Goal: Task Accomplishment & Management: Complete application form

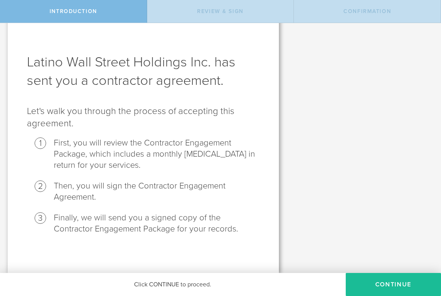
scroll to position [16, 0]
click at [372, 283] on button "Continue" at bounding box center [393, 284] width 95 height 23
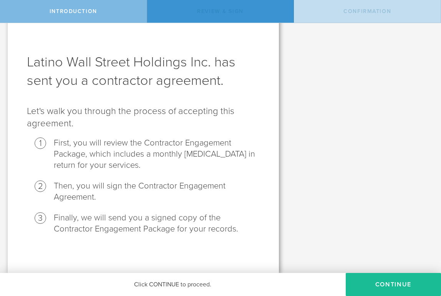
scroll to position [0, 0]
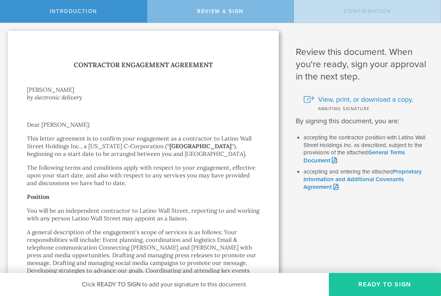
click at [371, 283] on button "Ready to Sign" at bounding box center [385, 284] width 112 height 23
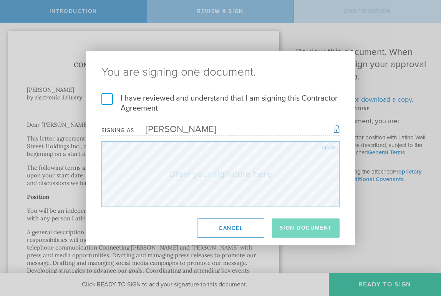
click at [110, 103] on label "I have reviewed and understand that I am signing this Contractor Agreement" at bounding box center [221, 103] width 238 height 20
click at [0, 0] on input "I have reviewed and understand that I am signing this Contractor Agreement" at bounding box center [0, 0] width 0 height 0
click at [289, 231] on button "Sign Document" at bounding box center [306, 228] width 68 height 19
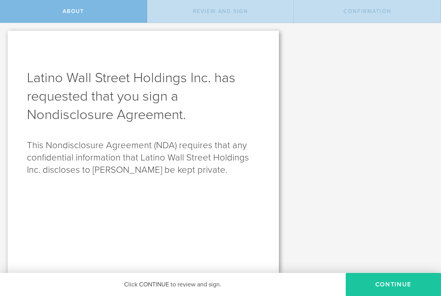
click at [385, 279] on button "Continue" at bounding box center [393, 284] width 95 height 23
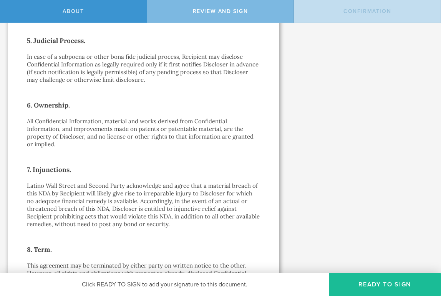
scroll to position [513, 0]
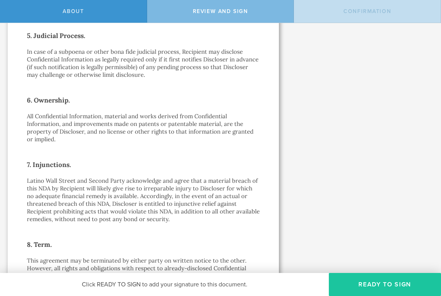
click at [364, 281] on button "Ready to Sign" at bounding box center [385, 284] width 112 height 23
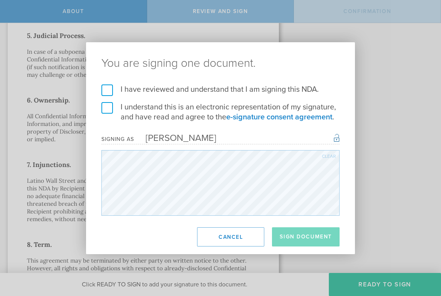
click at [105, 85] on label "I have reviewed and understand that I am signing this NDA." at bounding box center [221, 90] width 238 height 10
click at [0, 0] on input "I have reviewed and understand that I am signing this NDA." at bounding box center [0, 0] width 0 height 0
click at [105, 104] on label "I understand this is an electronic representation of my signature, and have rea…" at bounding box center [221, 112] width 238 height 20
click at [0, 0] on input "I understand this is an electronic representation of my signature, and have rea…" at bounding box center [0, 0] width 0 height 0
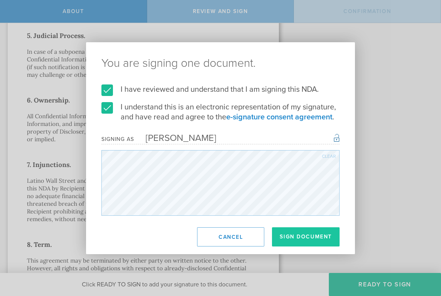
click at [291, 238] on button "Sign Document" at bounding box center [306, 237] width 68 height 19
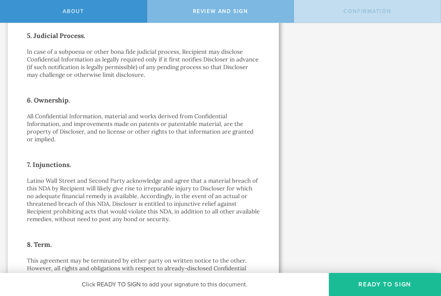
scroll to position [0, 0]
